Goal: Information Seeking & Learning: Learn about a topic

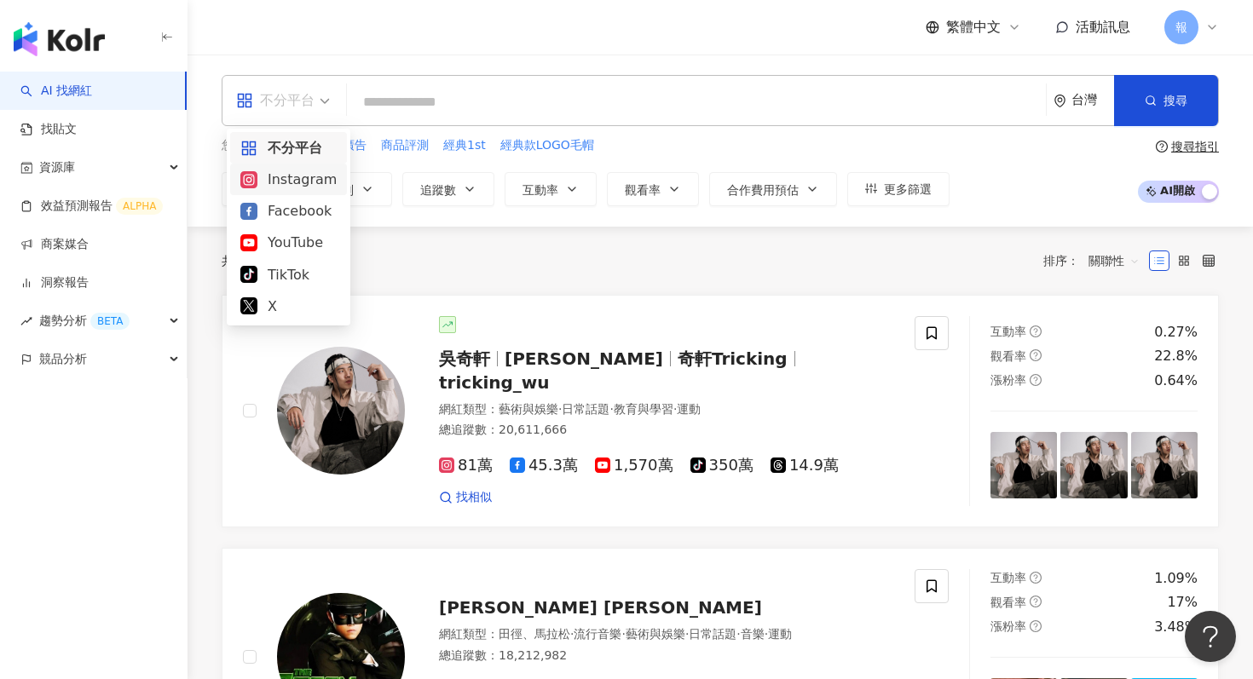
click at [314, 176] on div "Instagram" at bounding box center [288, 179] width 96 height 21
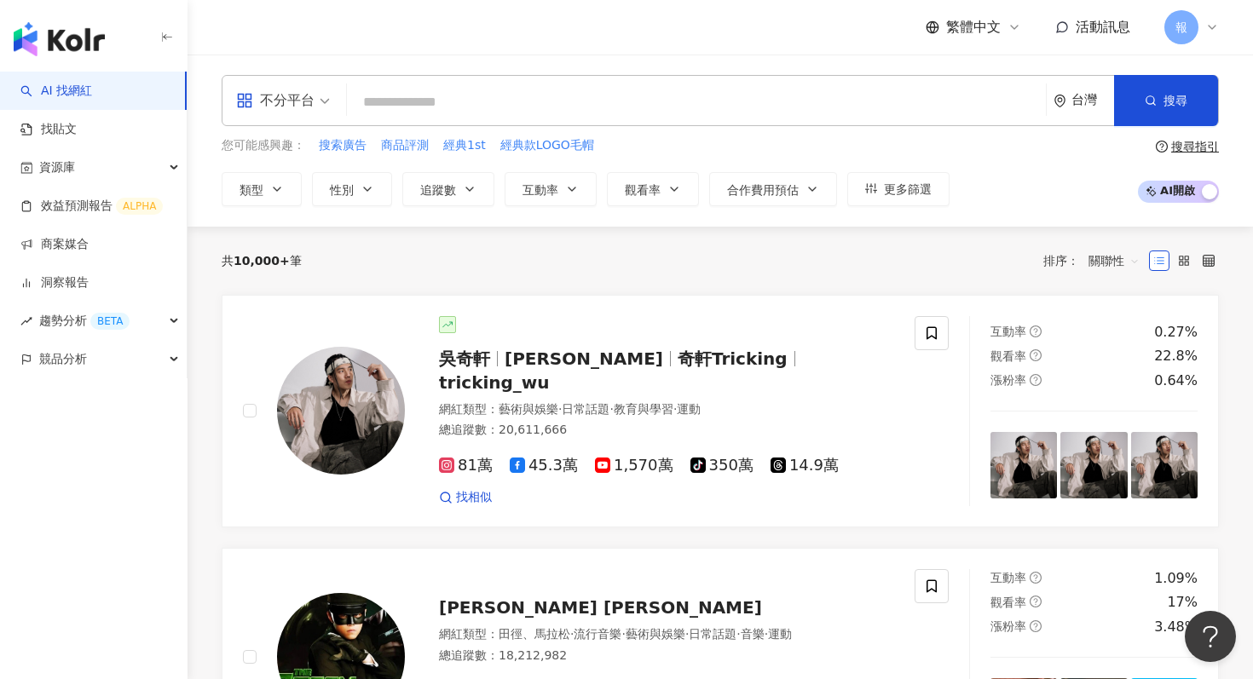
click at [419, 112] on input "search" at bounding box center [696, 102] width 685 height 32
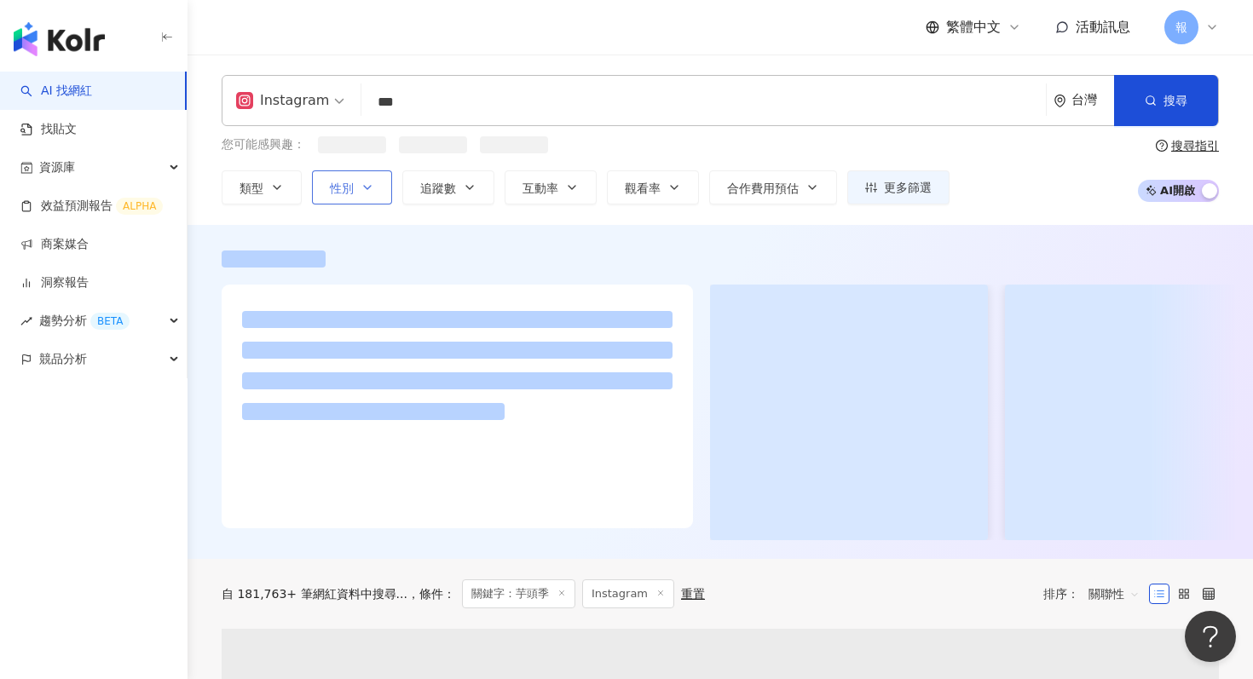
type input "***"
click at [351, 188] on span "性別" at bounding box center [342, 189] width 24 height 14
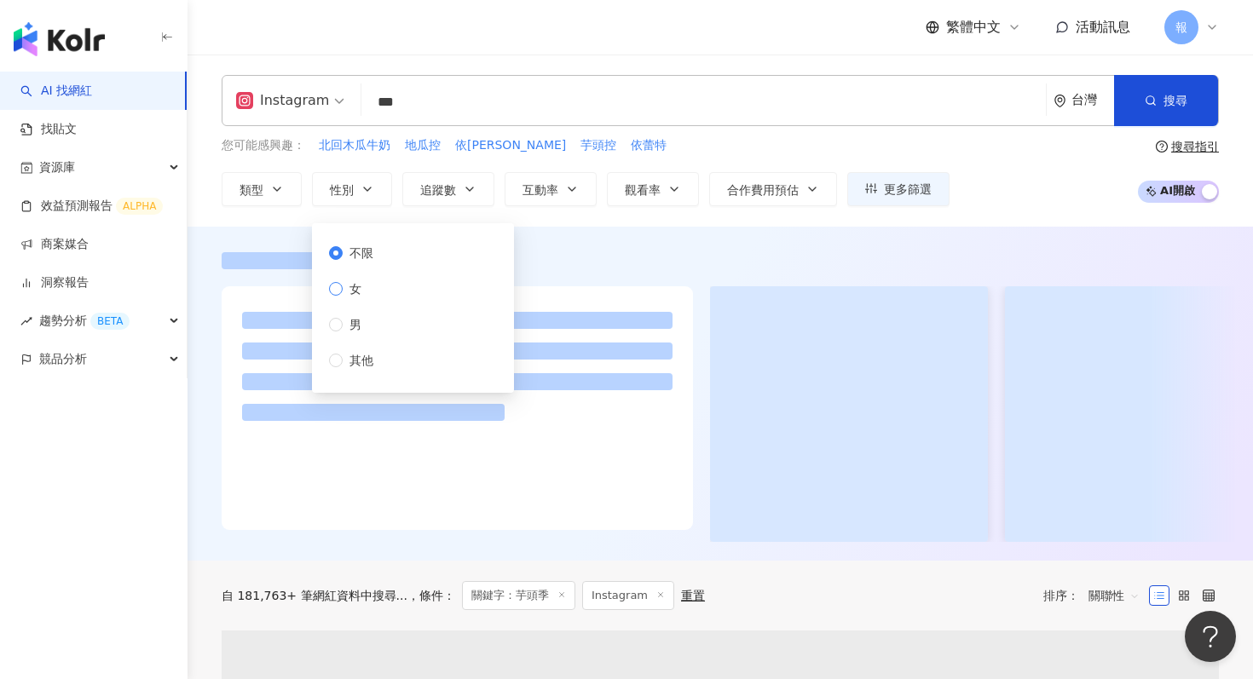
click at [344, 285] on span "女" at bounding box center [356, 289] width 26 height 19
click at [270, 238] on div at bounding box center [721, 394] width 1066 height 334
